Goal: Task Accomplishment & Management: Manage account settings

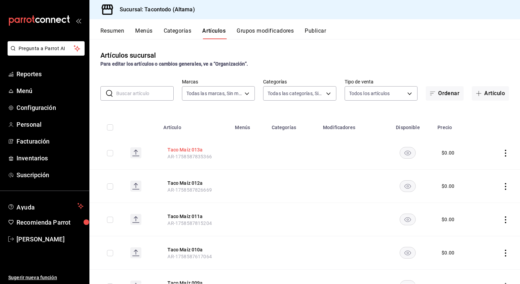
click at [179, 149] on button "Taco Maíz 013a" at bounding box center [194, 150] width 55 height 7
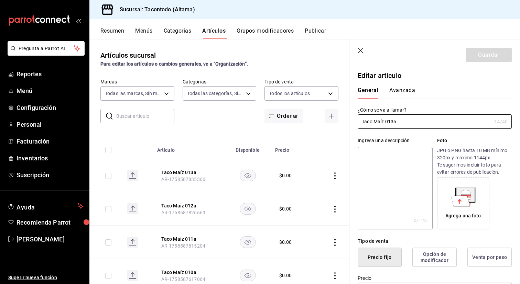
type input "$0.00"
click at [389, 126] on input "Taco Maíz 013a" at bounding box center [425, 122] width 134 height 14
click at [335, 116] on button "button" at bounding box center [332, 116] width 14 height 14
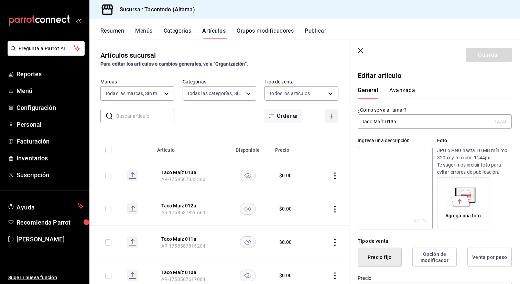
type input "AR-1758596145661"
click at [389, 122] on input "text" at bounding box center [426, 122] width 137 height 14
paste input "Taco Maíz 013a"
click at [393, 122] on input "Taco Maíz 013a" at bounding box center [425, 122] width 134 height 14
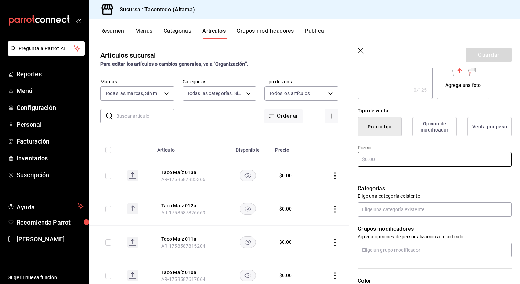
scroll to position [130, 0]
type input "Taco Maíz 014a"
click at [393, 163] on input "text" at bounding box center [435, 160] width 154 height 14
type input "$0.00"
click at [482, 54] on button "Guardar" at bounding box center [489, 55] width 46 height 14
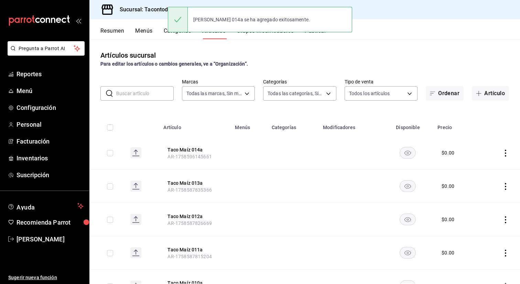
click at [227, 147] on th "Taco Maíz 014a AR-1758596145661" at bounding box center [195, 153] width 72 height 33
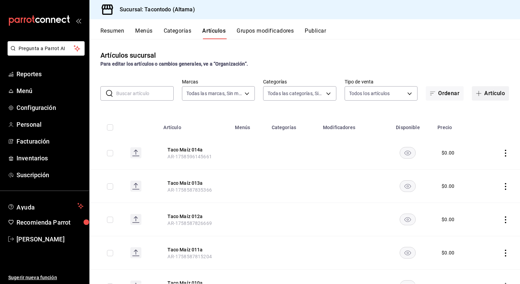
click at [488, 97] on button "Artículo" at bounding box center [490, 93] width 37 height 14
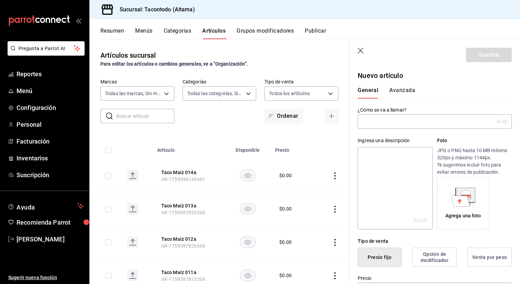
click at [394, 124] on input "text" at bounding box center [426, 122] width 137 height 14
click at [392, 122] on input "Taco Maíz 013a" at bounding box center [425, 122] width 134 height 14
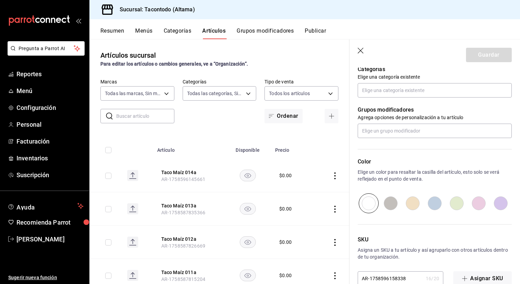
scroll to position [197, 0]
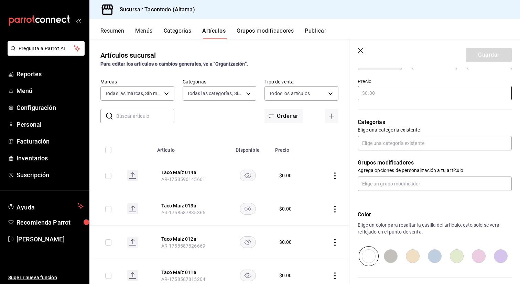
type input "Taco Maíz 015a"
click at [393, 98] on input "text" at bounding box center [435, 93] width 154 height 14
type input "$0.00"
click at [491, 52] on button "Guardar" at bounding box center [489, 55] width 46 height 14
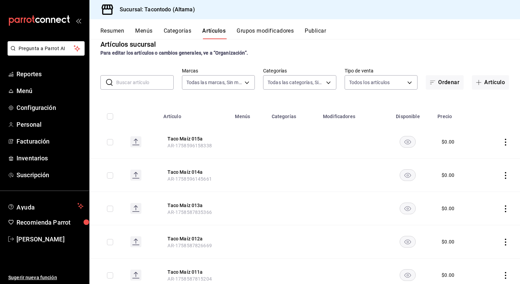
scroll to position [6, 0]
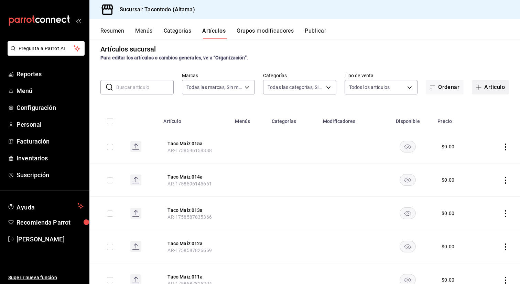
click at [480, 85] on icon "button" at bounding box center [479, 88] width 6 height 6
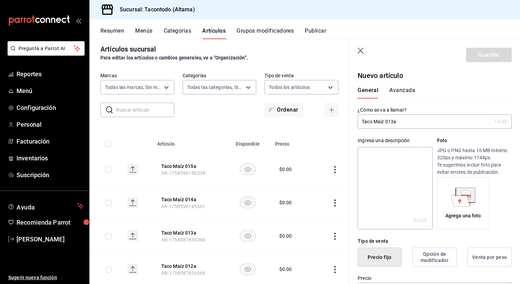
click at [375, 124] on input "Taco Maíz 013a" at bounding box center [425, 122] width 134 height 14
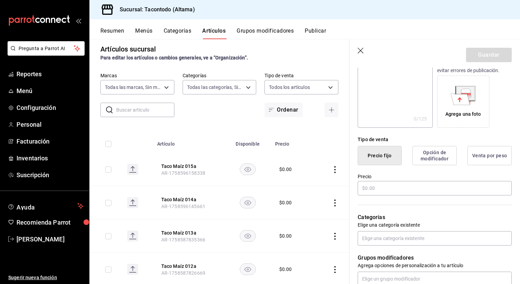
scroll to position [104, 0]
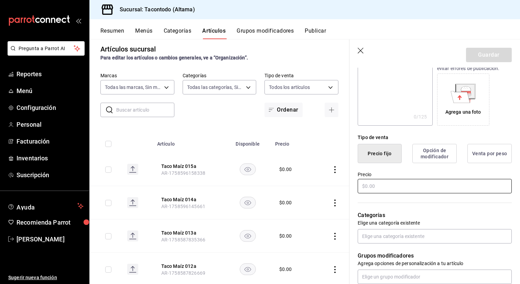
type input "Taco Harina 001a"
click at [396, 187] on input "text" at bounding box center [435, 186] width 154 height 14
type input "$0.00"
click at [472, 50] on button "Guardar" at bounding box center [489, 55] width 46 height 14
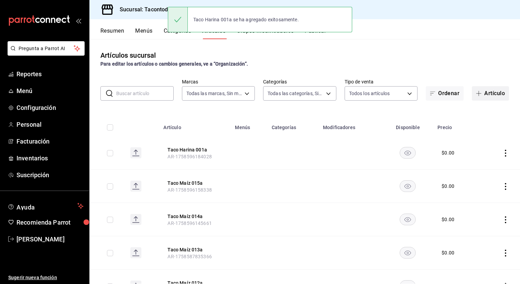
click at [496, 93] on button "Artículo" at bounding box center [490, 93] width 37 height 14
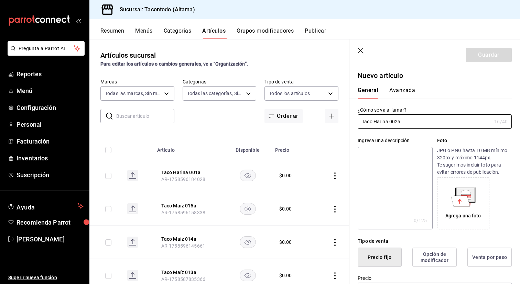
scroll to position [56, 0]
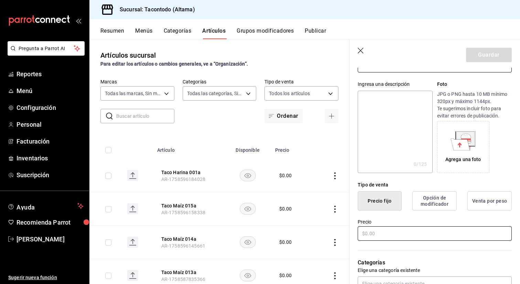
type input "Taco Harina 002a"
click at [404, 234] on input "text" at bounding box center [435, 234] width 154 height 14
type input "$0.00"
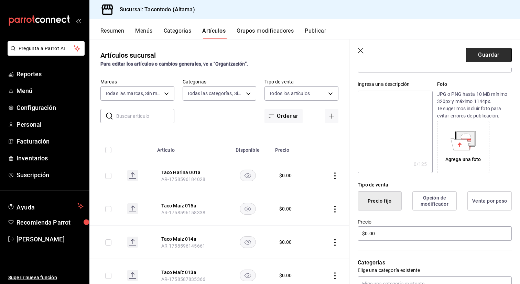
click at [480, 57] on button "Guardar" at bounding box center [489, 55] width 46 height 14
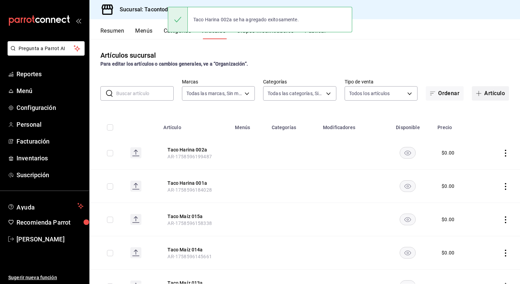
click at [495, 93] on button "Artículo" at bounding box center [490, 93] width 37 height 14
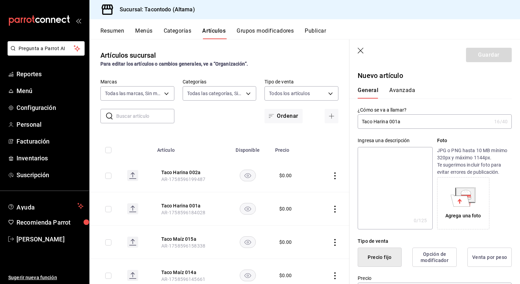
click at [397, 123] on input "Taco Harina 001a" at bounding box center [425, 122] width 134 height 14
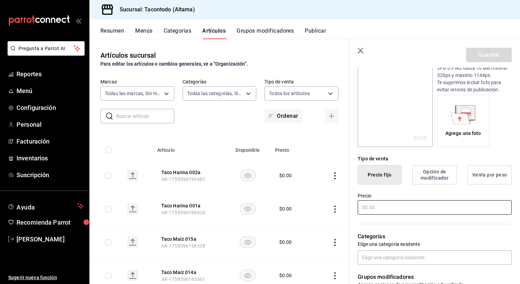
type input "Taco Harina 003a"
click at [386, 210] on input "text" at bounding box center [435, 208] width 154 height 14
type input "$0.00"
click at [485, 50] on button "Guardar" at bounding box center [489, 55] width 46 height 14
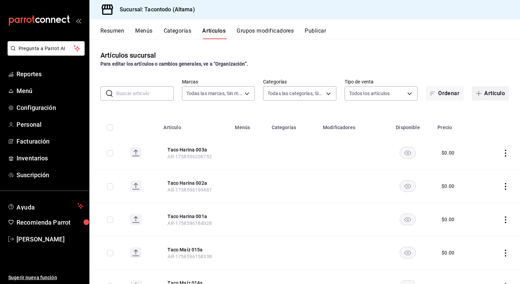
click at [489, 91] on button "Artículo" at bounding box center [490, 93] width 37 height 14
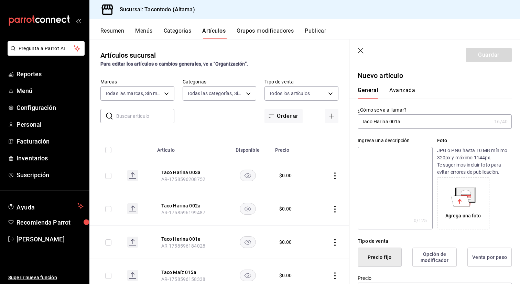
click at [398, 123] on input "Taco Harina 001a" at bounding box center [425, 122] width 134 height 14
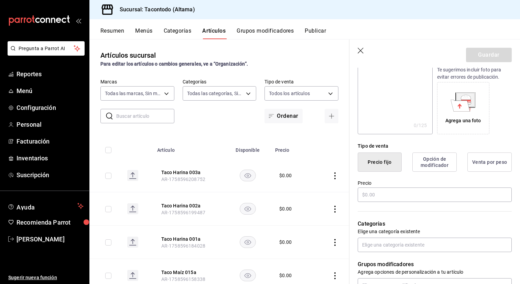
scroll to position [96, 0]
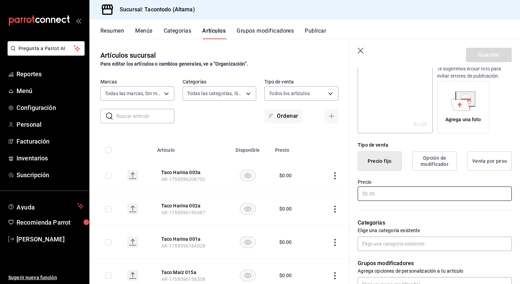
type input "Taco Harina 004a"
click at [382, 194] on input "text" at bounding box center [435, 194] width 154 height 14
type input "$0.00"
click at [486, 51] on button "Guardar" at bounding box center [489, 55] width 46 height 14
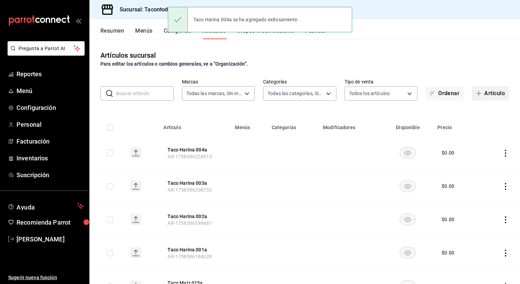
click at [478, 87] on button "Artículo" at bounding box center [490, 93] width 37 height 14
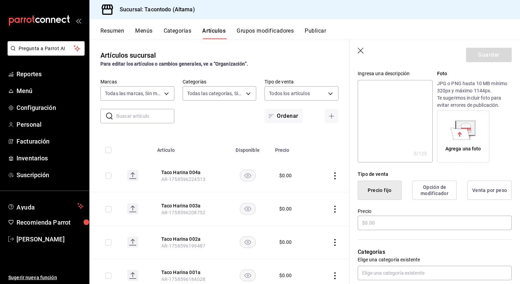
scroll to position [70, 0]
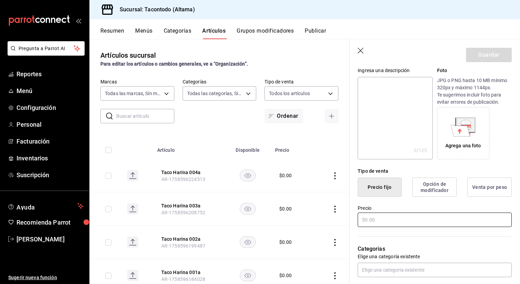
type input "Taco Harina 005a"
click at [397, 222] on input "text" at bounding box center [435, 220] width 154 height 14
type input "$0.00"
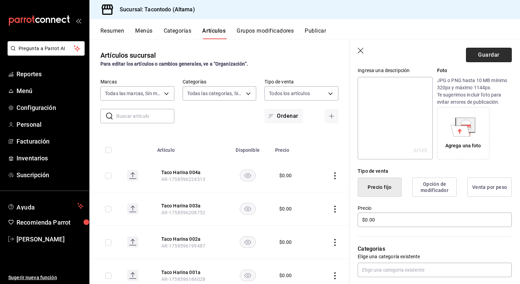
click at [495, 54] on button "Guardar" at bounding box center [489, 55] width 46 height 14
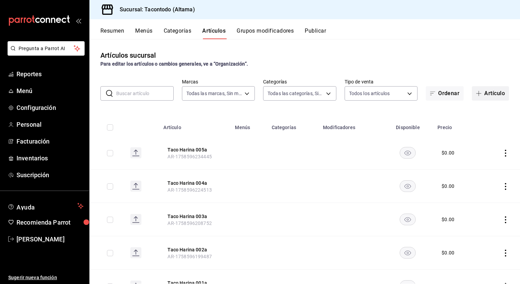
click at [483, 96] on span "button" at bounding box center [480, 94] width 8 height 6
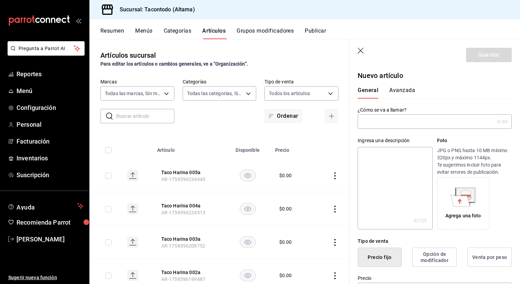
type input "AR-1758596248537"
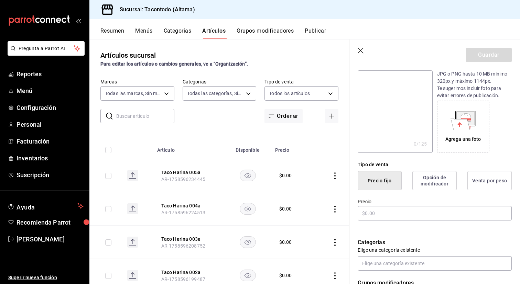
scroll to position [77, 0]
type input "Taco Harina 006a"
click at [429, 220] on input "text" at bounding box center [435, 213] width 154 height 14
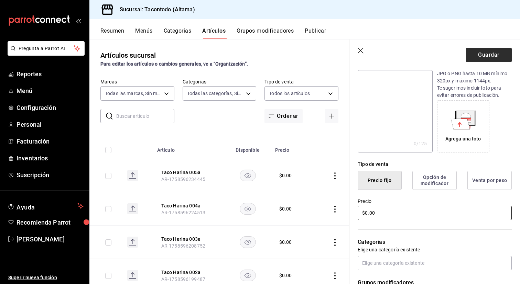
type input "$0.00"
click at [490, 51] on button "Guardar" at bounding box center [489, 55] width 46 height 14
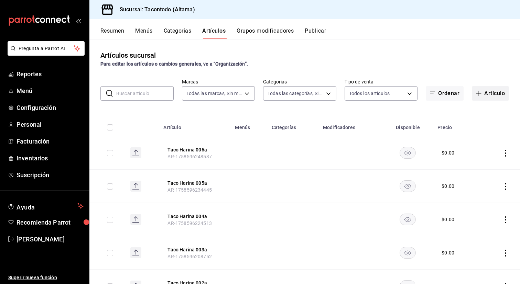
click at [480, 91] on icon "button" at bounding box center [479, 94] width 6 height 6
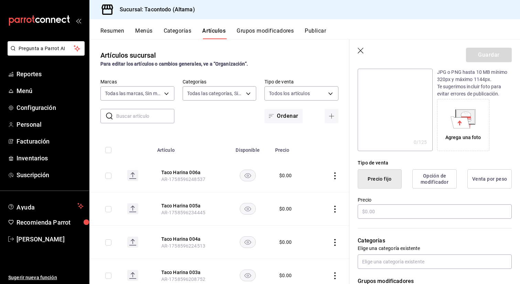
scroll to position [88, 0]
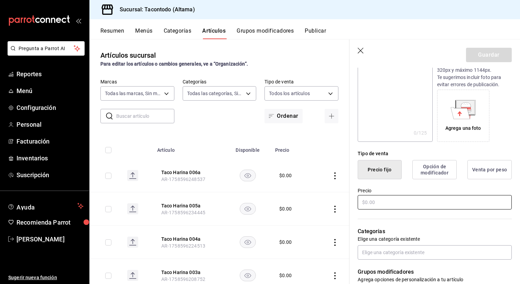
type input "[PERSON_NAME] 007a"
click at [380, 197] on input "text" at bounding box center [435, 202] width 154 height 14
type input "$0.00"
click at [485, 52] on button "Guardar" at bounding box center [489, 55] width 46 height 14
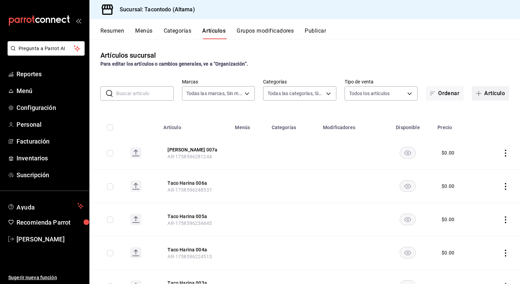
click at [484, 95] on span "button" at bounding box center [480, 94] width 8 height 6
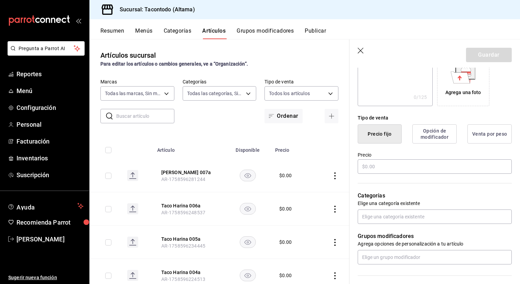
scroll to position [124, 0]
type input "Taco Harina 008a"
click at [410, 170] on input "text" at bounding box center [435, 166] width 154 height 14
type input "$0.00"
click at [494, 55] on button "Guardar" at bounding box center [489, 55] width 46 height 14
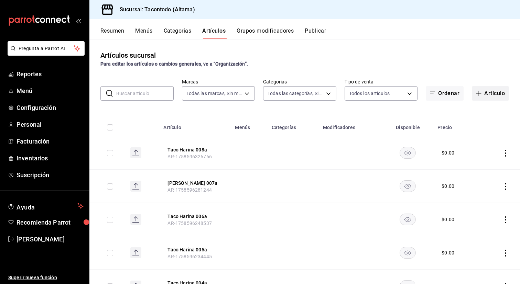
click at [479, 99] on button "Artículo" at bounding box center [490, 93] width 37 height 14
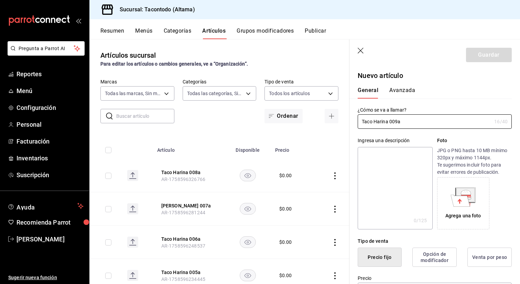
scroll to position [83, 0]
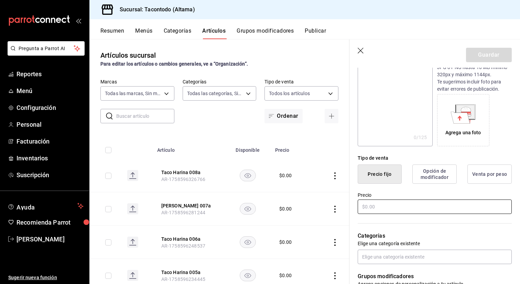
type input "Taco Harina 009a"
click at [406, 205] on input "text" at bounding box center [435, 207] width 154 height 14
type input "$0.00"
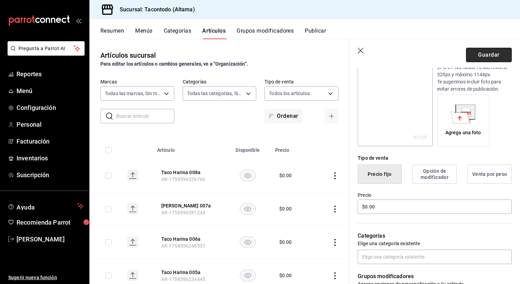
click at [486, 55] on button "Guardar" at bounding box center [489, 55] width 46 height 14
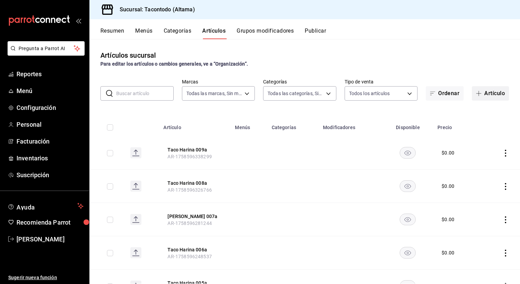
click at [489, 94] on button "Artículo" at bounding box center [490, 93] width 37 height 14
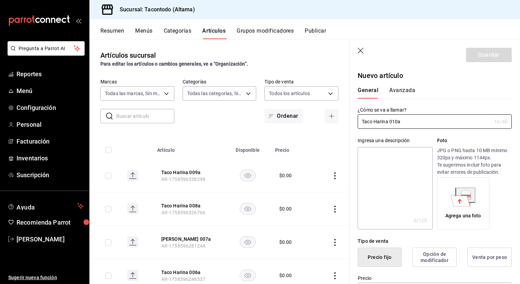
scroll to position [114, 0]
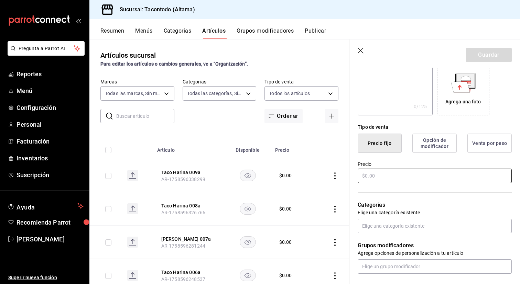
type input "Taco Harina 010a"
click at [393, 174] on input "text" at bounding box center [435, 176] width 154 height 14
type input "$0.00"
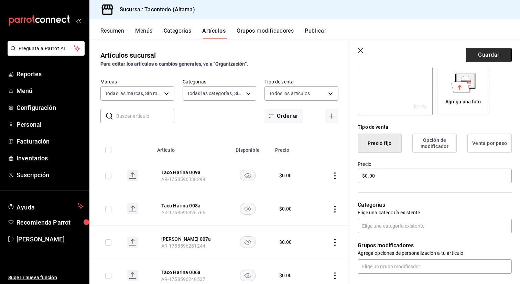
click at [486, 55] on button "Guardar" at bounding box center [489, 55] width 46 height 14
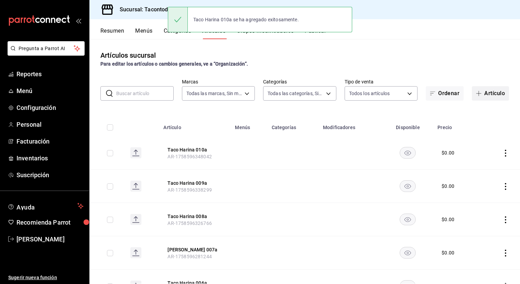
click at [488, 88] on button "Artículo" at bounding box center [490, 93] width 37 height 14
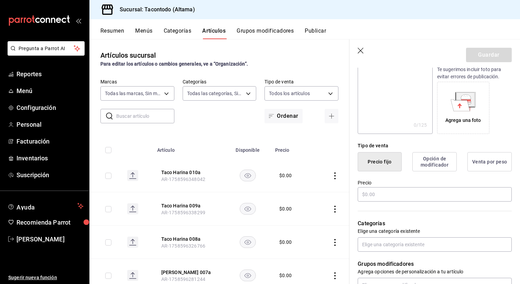
scroll to position [94, 0]
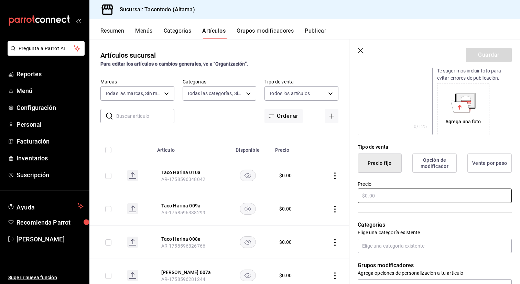
type input "Taco Harina 011a"
click at [394, 193] on input "text" at bounding box center [435, 196] width 154 height 14
type input "$0.00"
click at [492, 57] on button "Guardar" at bounding box center [489, 55] width 46 height 14
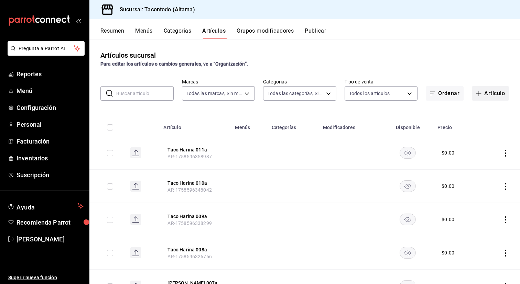
click at [487, 89] on button "Artículo" at bounding box center [490, 93] width 37 height 14
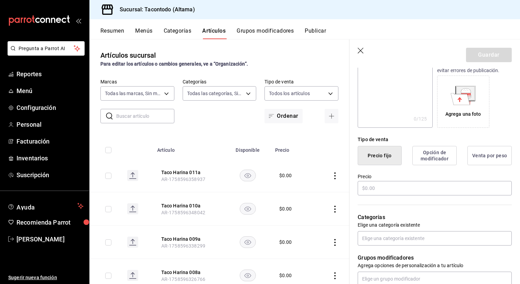
scroll to position [103, 0]
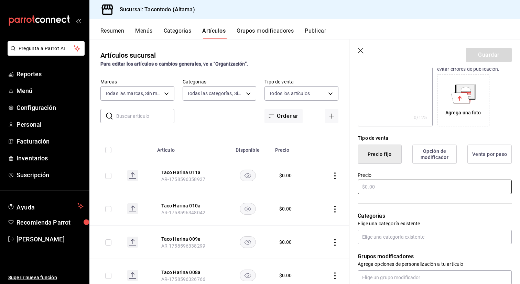
type input "[PERSON_NAME] 012a"
click at [412, 186] on input "text" at bounding box center [435, 187] width 154 height 14
type input "$0.00"
click at [487, 55] on button "Guardar" at bounding box center [489, 55] width 46 height 14
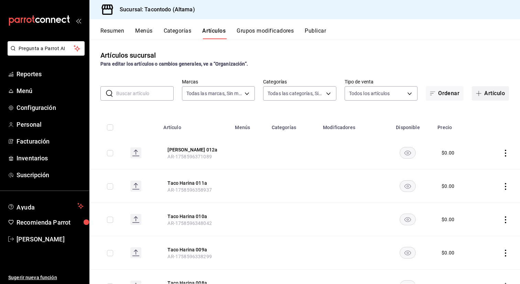
click at [488, 99] on button "Artículo" at bounding box center [490, 93] width 37 height 14
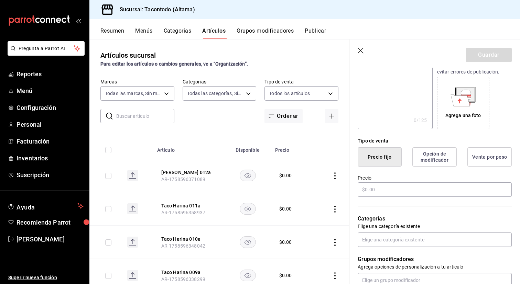
scroll to position [113, 0]
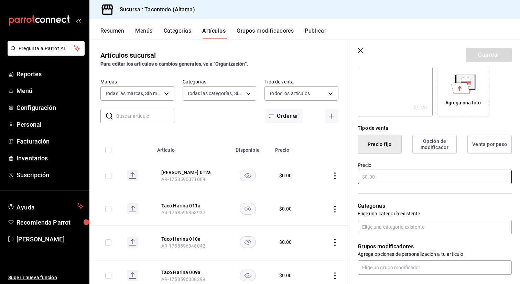
type input "Taco Harina 013a"
click at [389, 173] on input "text" at bounding box center [435, 177] width 154 height 14
type input "$0.00"
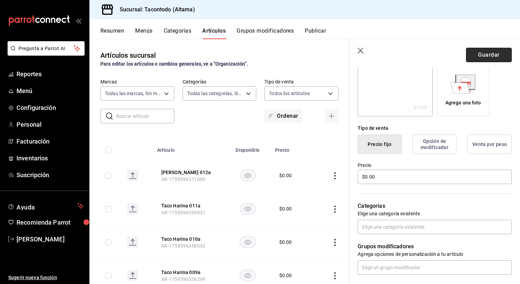
click at [483, 51] on button "Guardar" at bounding box center [489, 55] width 46 height 14
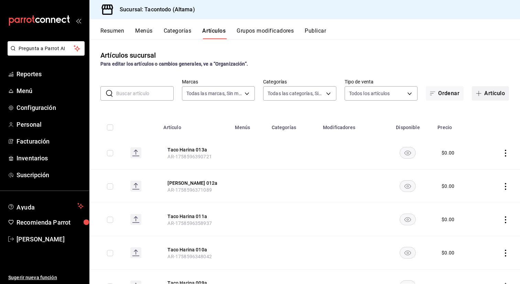
click at [485, 93] on button "Artículo" at bounding box center [490, 93] width 37 height 14
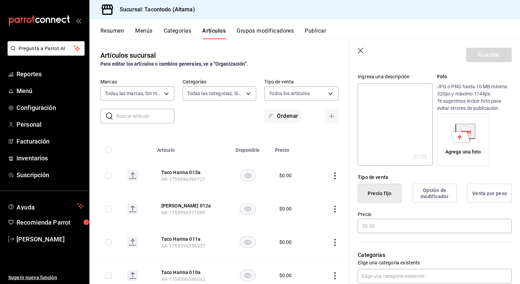
scroll to position [78, 0]
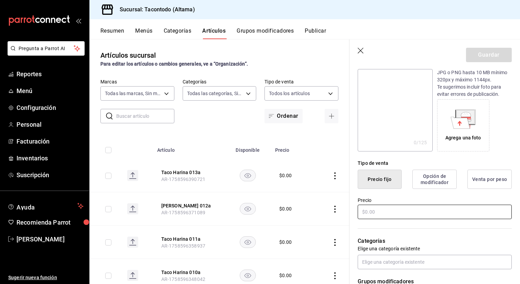
type input "Taco Harina 014a"
click at [391, 210] on input "text" at bounding box center [435, 212] width 154 height 14
type input "$0.00"
click at [498, 52] on button "Guardar" at bounding box center [489, 55] width 46 height 14
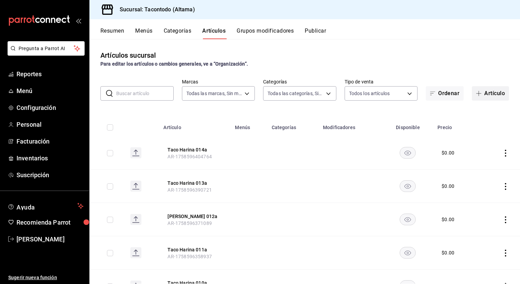
click at [492, 99] on button "Artículo" at bounding box center [490, 93] width 37 height 14
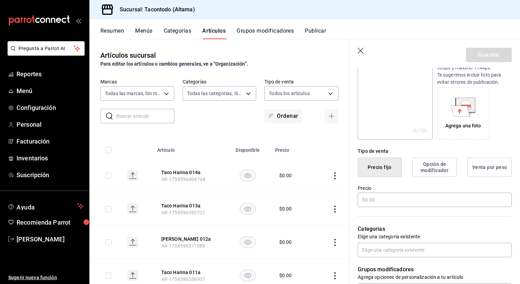
scroll to position [101, 0]
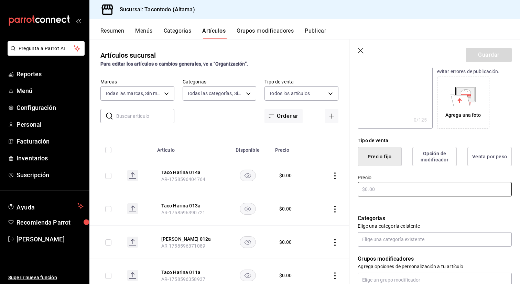
type input "Taco Harina 015a"
click at [405, 188] on input "text" at bounding box center [435, 189] width 154 height 14
type input "$0.00"
click at [481, 56] on button "Guardar" at bounding box center [489, 55] width 46 height 14
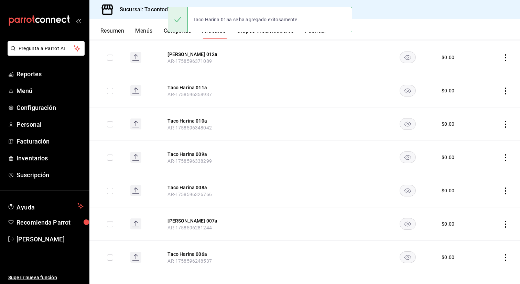
scroll to position [197, 0]
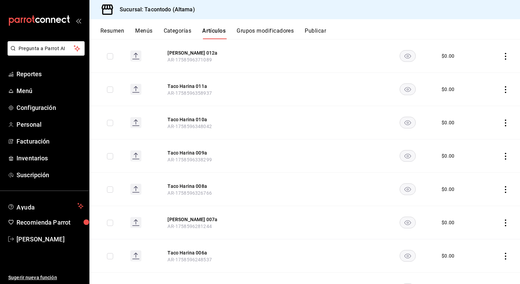
click at [181, 31] on button "Categorías" at bounding box center [178, 34] width 28 height 12
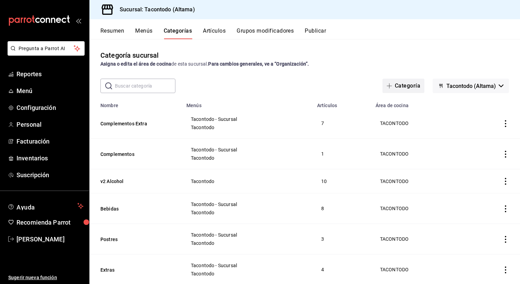
click at [407, 87] on button "Categoría" at bounding box center [403, 86] width 42 height 14
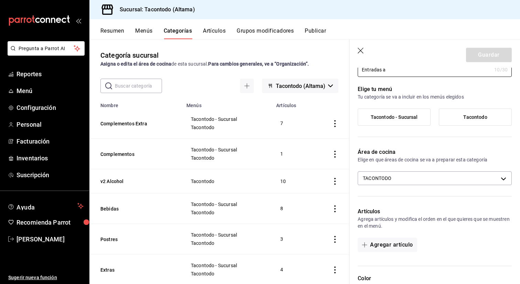
scroll to position [34, 0]
type input "Entradas a"
click at [361, 50] on icon "button" at bounding box center [361, 51] width 7 height 7
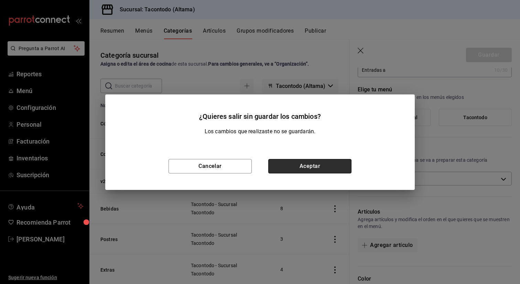
click at [278, 167] on button "Aceptar" at bounding box center [309, 166] width 83 height 14
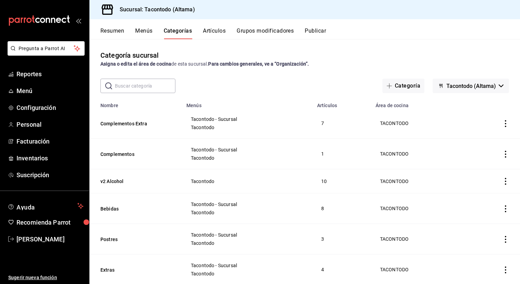
click at [143, 34] on button "Menús" at bounding box center [143, 34] width 17 height 12
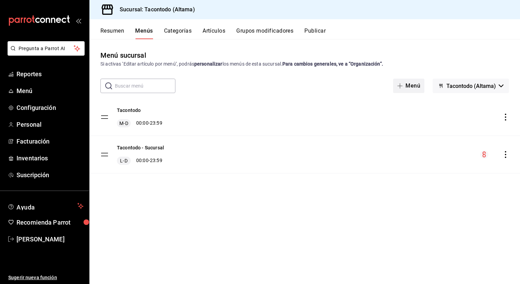
click at [412, 88] on button "Menú" at bounding box center [408, 86] width 31 height 14
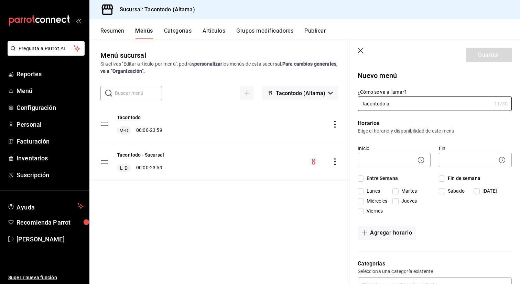
type input "Tacontodo a"
click at [360, 180] on input "Entre Semana" at bounding box center [361, 179] width 6 height 6
checkbox input "true"
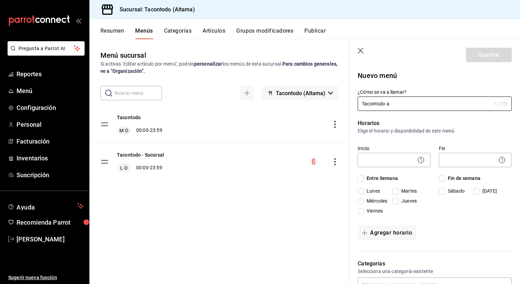
checkbox input "true"
click at [441, 177] on input "Fin de semana" at bounding box center [442, 179] width 6 height 6
checkbox input "true"
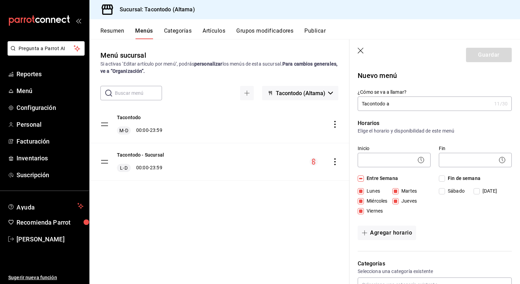
checkbox input "true"
click at [361, 191] on input "Lunes" at bounding box center [361, 191] width 6 height 6
checkbox input "false"
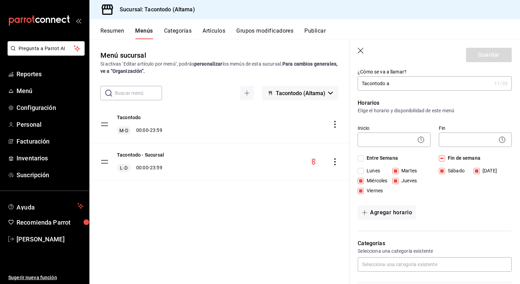
scroll to position [22, 0]
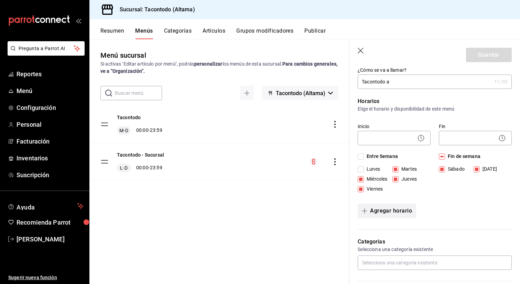
click at [390, 210] on button "Agregar horario" at bounding box center [387, 211] width 58 height 14
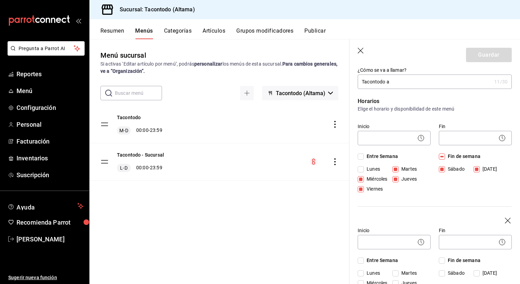
click at [506, 218] on icon "button" at bounding box center [508, 221] width 7 height 7
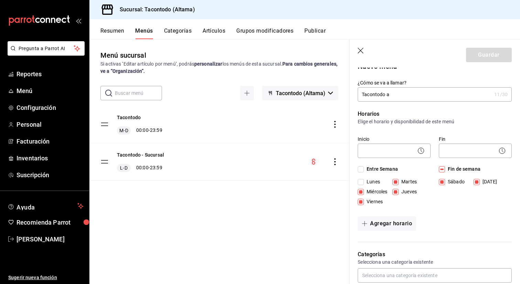
scroll to position [6, 0]
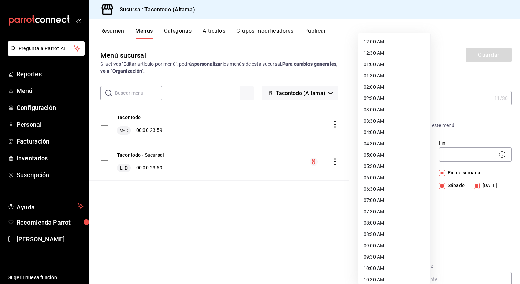
click at [394, 148] on body "Pregunta a Parrot AI Reportes Menú Configuración Personal Facturación Inventari…" at bounding box center [260, 142] width 520 height 284
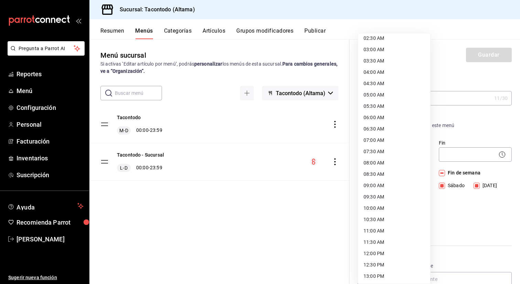
scroll to position [73, 0]
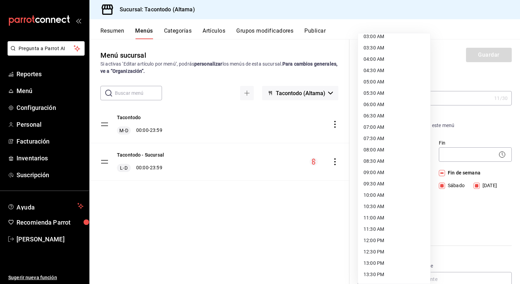
click at [374, 173] on li "09:00 AM" at bounding box center [394, 172] width 72 height 11
type input "09:00"
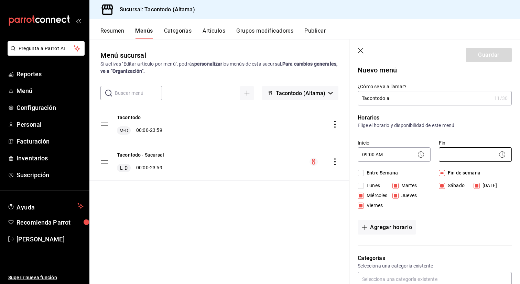
click at [452, 153] on body "Pregunta a Parrot AI Reportes Menú Configuración Personal Facturación Inventari…" at bounding box center [260, 142] width 520 height 284
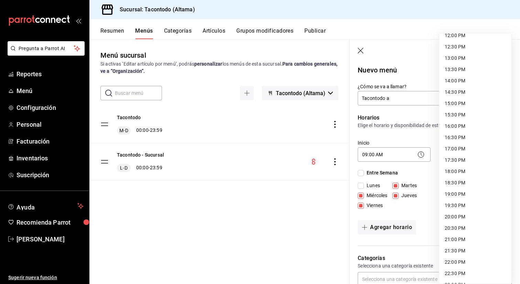
scroll to position [311, 0]
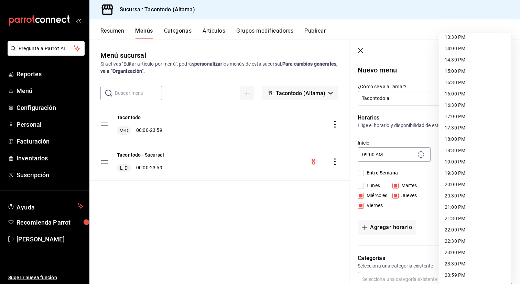
click at [452, 274] on li "23:59 PM" at bounding box center [475, 275] width 72 height 11
type input "23:59"
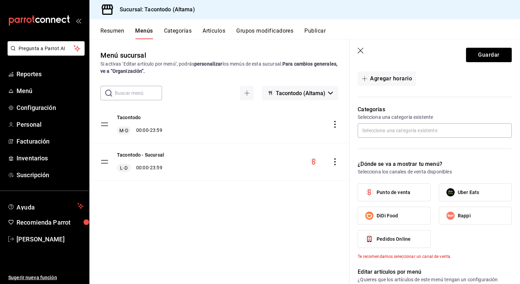
scroll to position [153, 0]
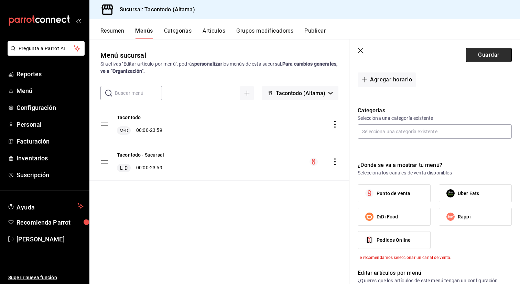
click at [484, 57] on button "Guardar" at bounding box center [489, 55] width 46 height 14
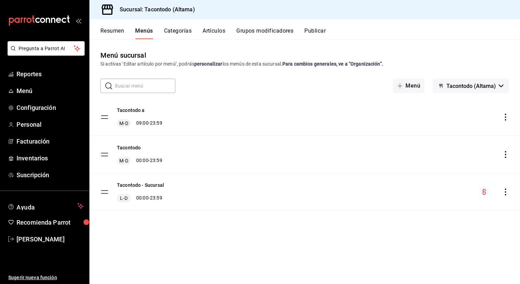
click at [178, 30] on button "Categorías" at bounding box center [178, 34] width 28 height 12
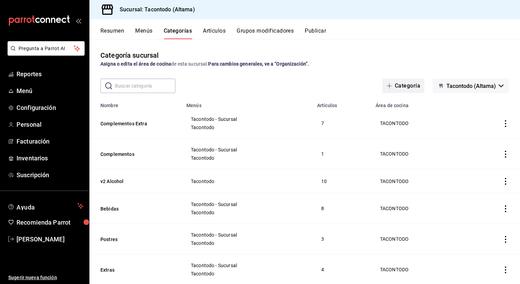
click at [405, 84] on button "Categoría" at bounding box center [403, 86] width 42 height 14
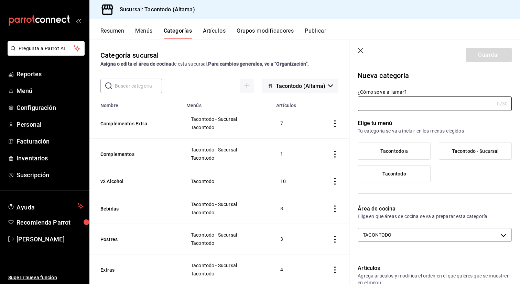
click at [395, 148] on label "Tacontodo a" at bounding box center [394, 151] width 72 height 17
click at [0, 0] on input "Tacontodo a" at bounding box center [0, 0] width 0 height 0
click at [412, 107] on input "¿Cómo se va a llamar?" at bounding box center [426, 104] width 137 height 14
type input "Entradas"
click at [478, 54] on button "Guardar" at bounding box center [489, 55] width 46 height 14
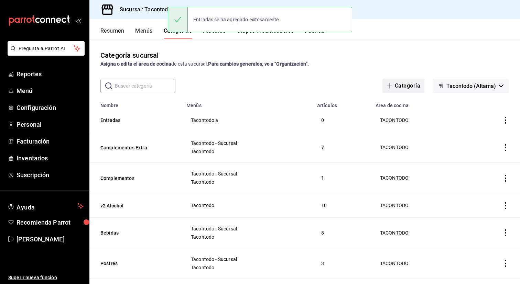
click at [406, 87] on button "Categoría" at bounding box center [403, 86] width 42 height 14
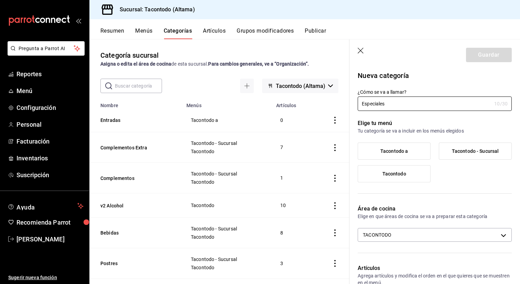
type input "Especiales"
click at [382, 149] on span "Tacontodo a" at bounding box center [394, 152] width 28 height 6
click at [0, 0] on input "Tacontodo a" at bounding box center [0, 0] width 0 height 0
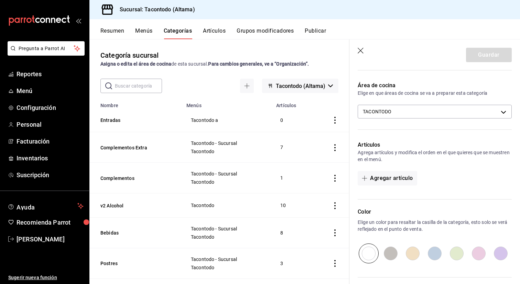
click at [447, 170] on div "Artículos Agrega artículos y modifica el orden en el que quieres que se muestre…" at bounding box center [430, 166] width 162 height 67
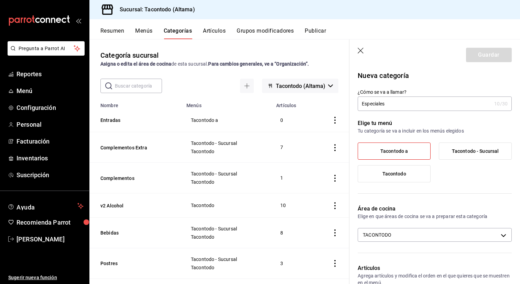
click at [449, 102] on input "Especiales" at bounding box center [425, 104] width 134 height 14
click at [390, 154] on span "Tacontodo a" at bounding box center [394, 152] width 28 height 6
click at [0, 0] on input "Tacontodo a" at bounding box center [0, 0] width 0 height 0
click at [390, 154] on span "Tacontodo a" at bounding box center [394, 152] width 28 height 6
click at [0, 0] on input "Tacontodo a" at bounding box center [0, 0] width 0 height 0
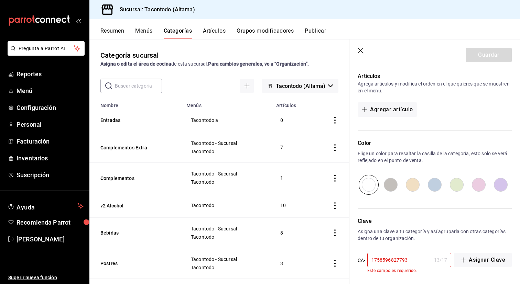
scroll to position [195, 0]
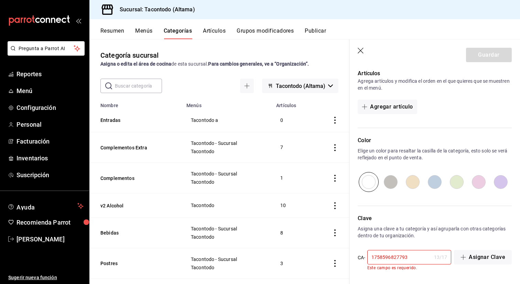
click at [359, 51] on icon "button" at bounding box center [361, 51] width 7 height 7
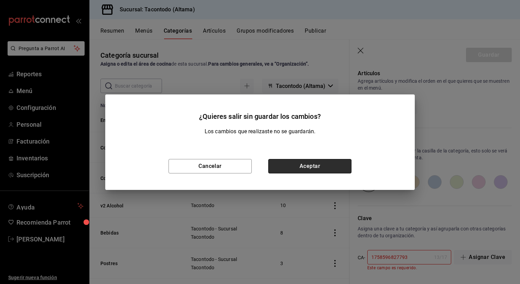
click at [299, 165] on button "Aceptar" at bounding box center [309, 166] width 83 height 14
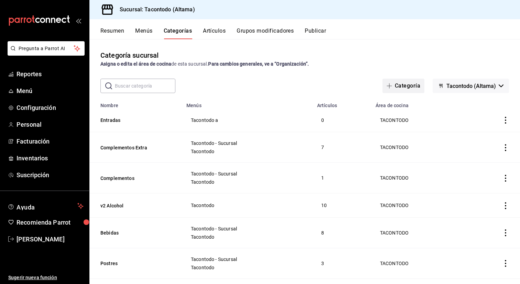
click at [410, 88] on button "Categoría" at bounding box center [403, 86] width 42 height 14
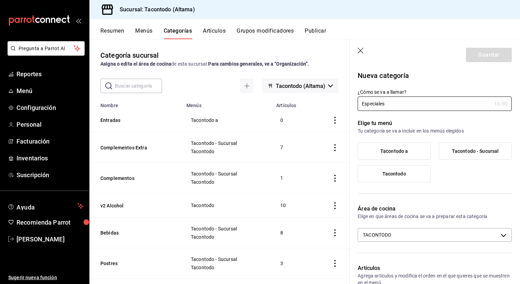
type input "Especiales"
click at [386, 150] on span "Tacontodo a" at bounding box center [394, 152] width 28 height 6
click at [0, 0] on input "Tacontodo a" at bounding box center [0, 0] width 0 height 0
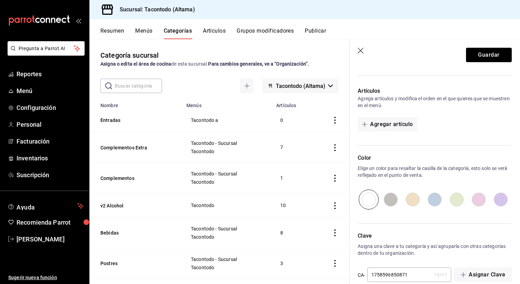
scroll to position [190, 0]
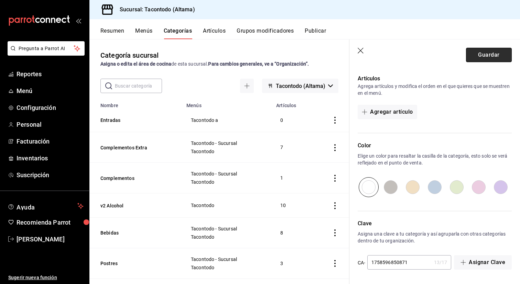
click at [478, 56] on button "Guardar" at bounding box center [489, 55] width 46 height 14
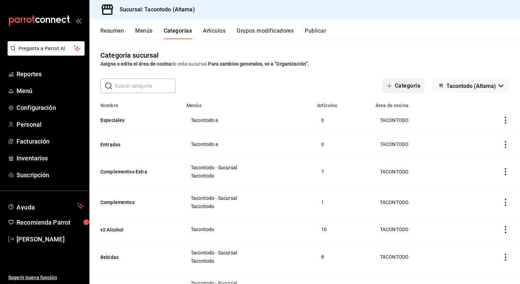
click at [412, 84] on button "Categoría" at bounding box center [403, 86] width 42 height 14
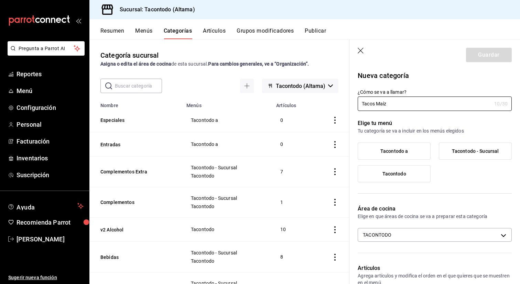
click at [382, 154] on label "Tacontodo a" at bounding box center [394, 151] width 72 height 17
click at [0, 0] on input "Tacontodo a" at bounding box center [0, 0] width 0 height 0
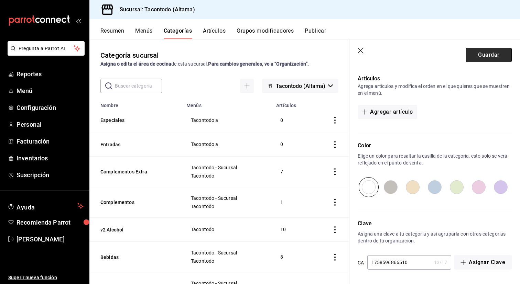
click at [487, 52] on button "Guardar" at bounding box center [489, 55] width 46 height 14
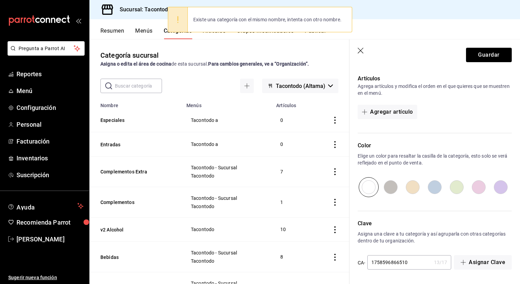
scroll to position [0, 0]
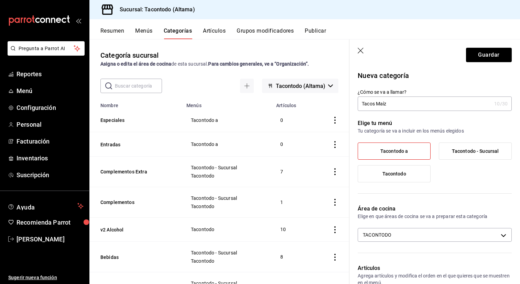
click at [405, 99] on input "Tacos Maíz" at bounding box center [425, 104] width 134 height 14
click at [403, 106] on input "Tacos Maíz" at bounding box center [425, 104] width 134 height 14
type input "Tacos Maíz a"
click at [471, 57] on button "Guardar" at bounding box center [489, 55] width 46 height 14
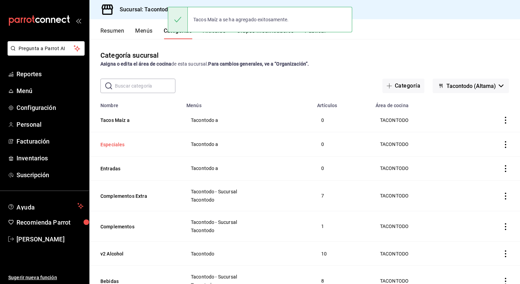
click at [121, 146] on button "Especiales" at bounding box center [134, 144] width 69 height 7
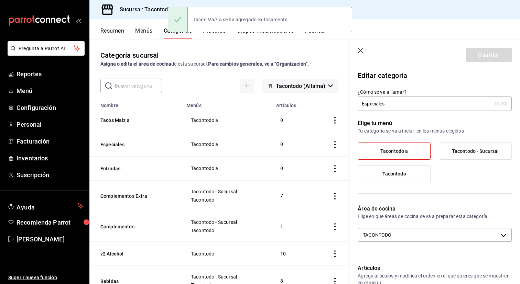
click at [411, 109] on input "Especiales" at bounding box center [425, 104] width 134 height 14
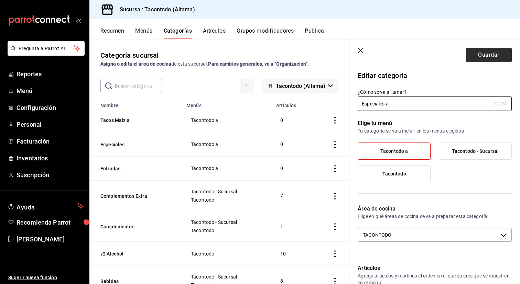
type input "Especiales a"
click at [498, 50] on button "Guardar" at bounding box center [489, 55] width 46 height 14
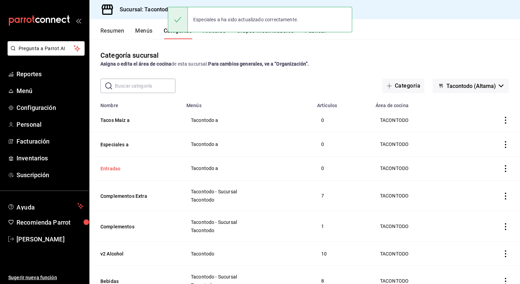
click at [116, 170] on button "Entradas" at bounding box center [134, 168] width 69 height 7
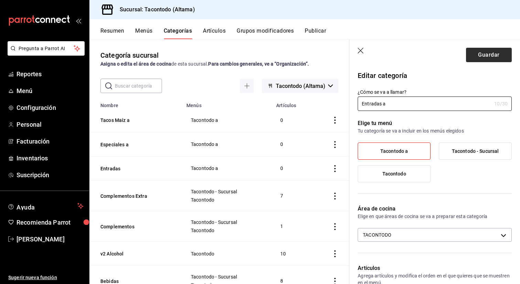
type input "Entradas a"
click at [499, 58] on button "Guardar" at bounding box center [489, 55] width 46 height 14
